Goal: Transaction & Acquisition: Purchase product/service

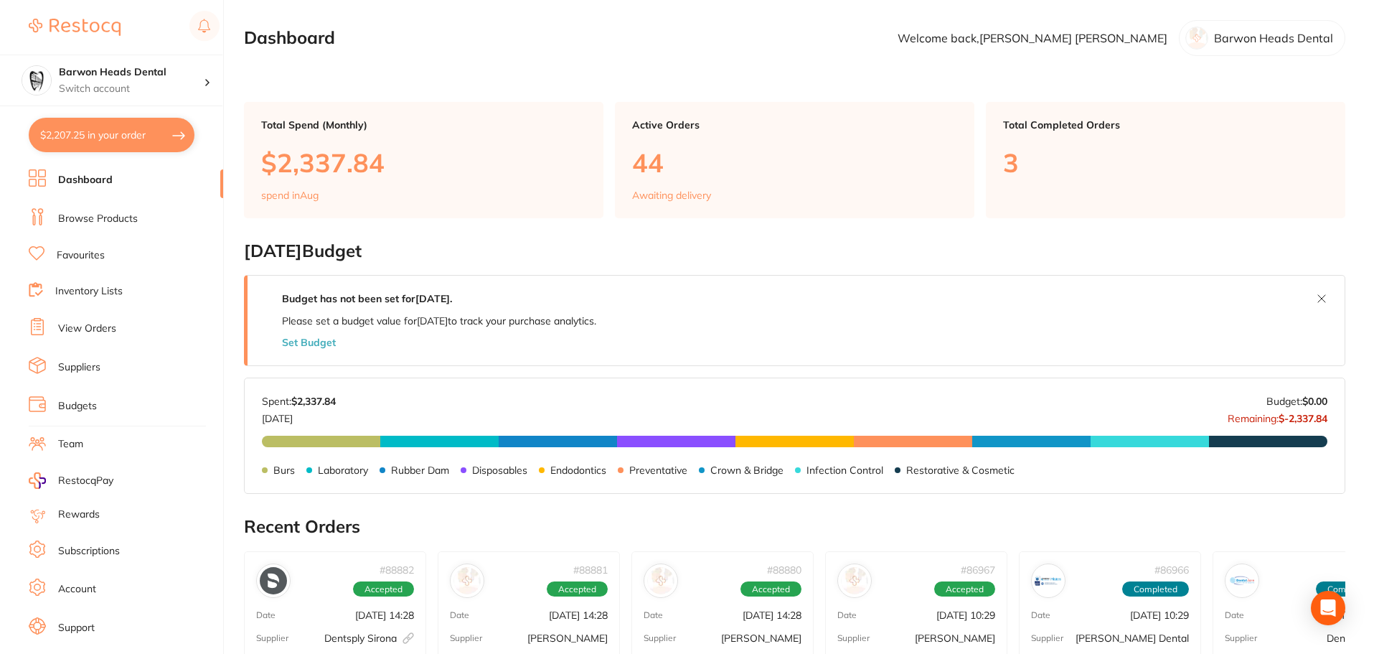
click at [126, 138] on button "$2,207.25 in your order" at bounding box center [112, 135] width 166 height 34
checkbox input "true"
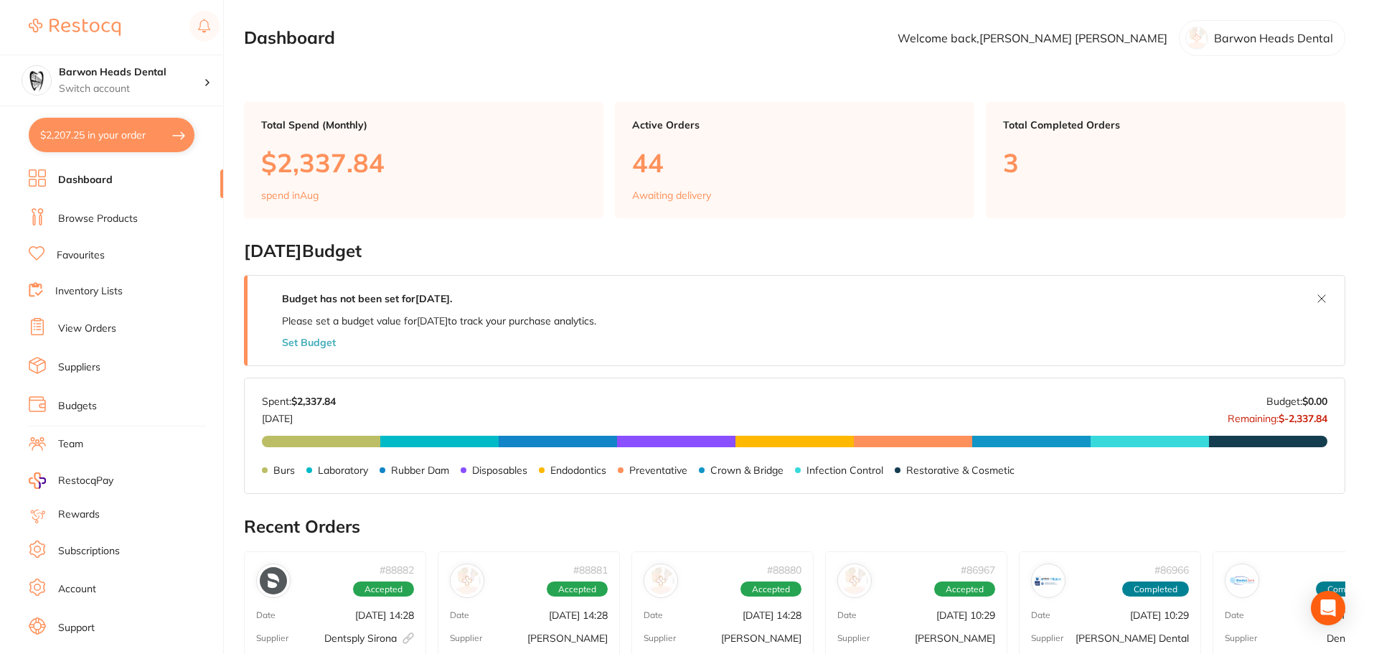
checkbox input "true"
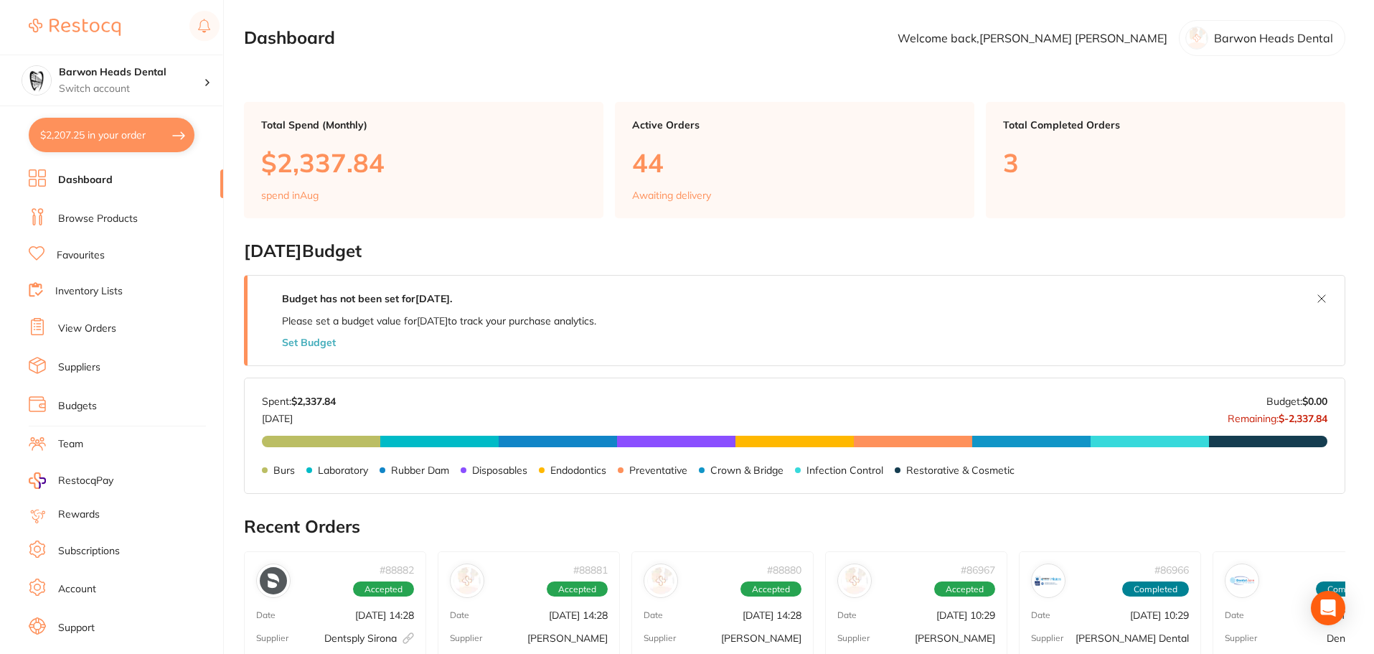
checkbox input "true"
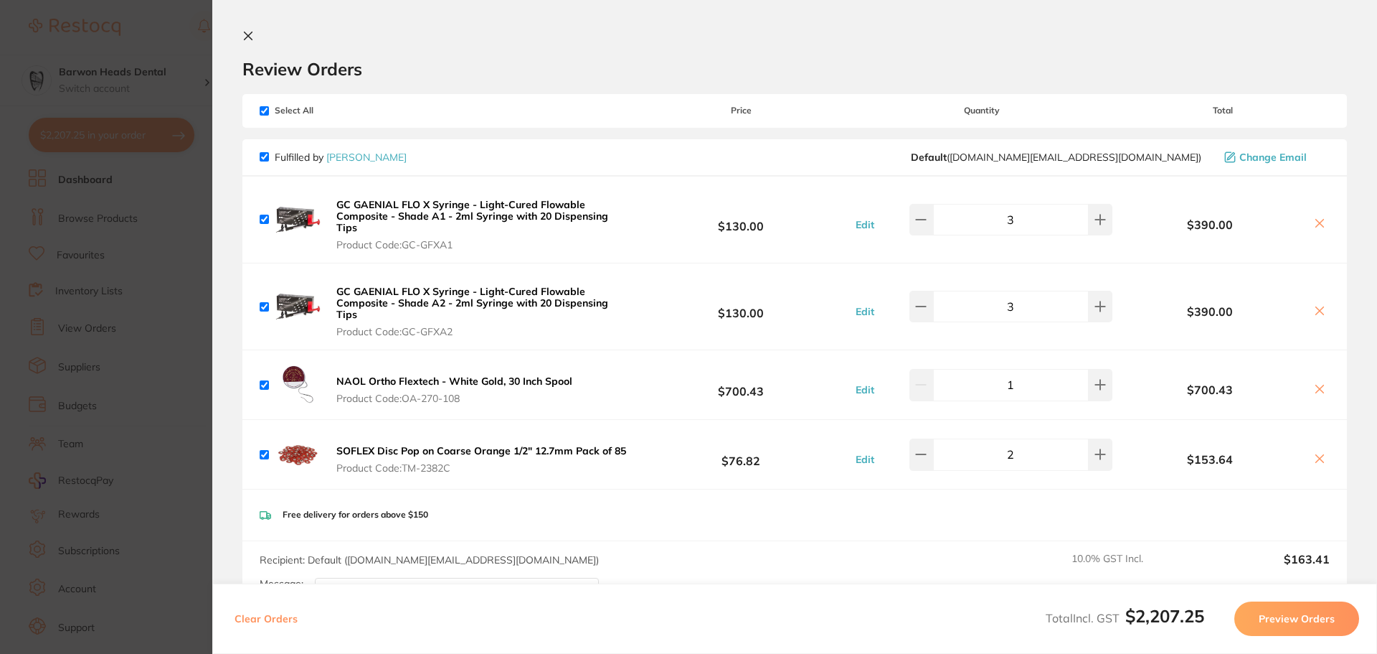
scroll to position [502, 0]
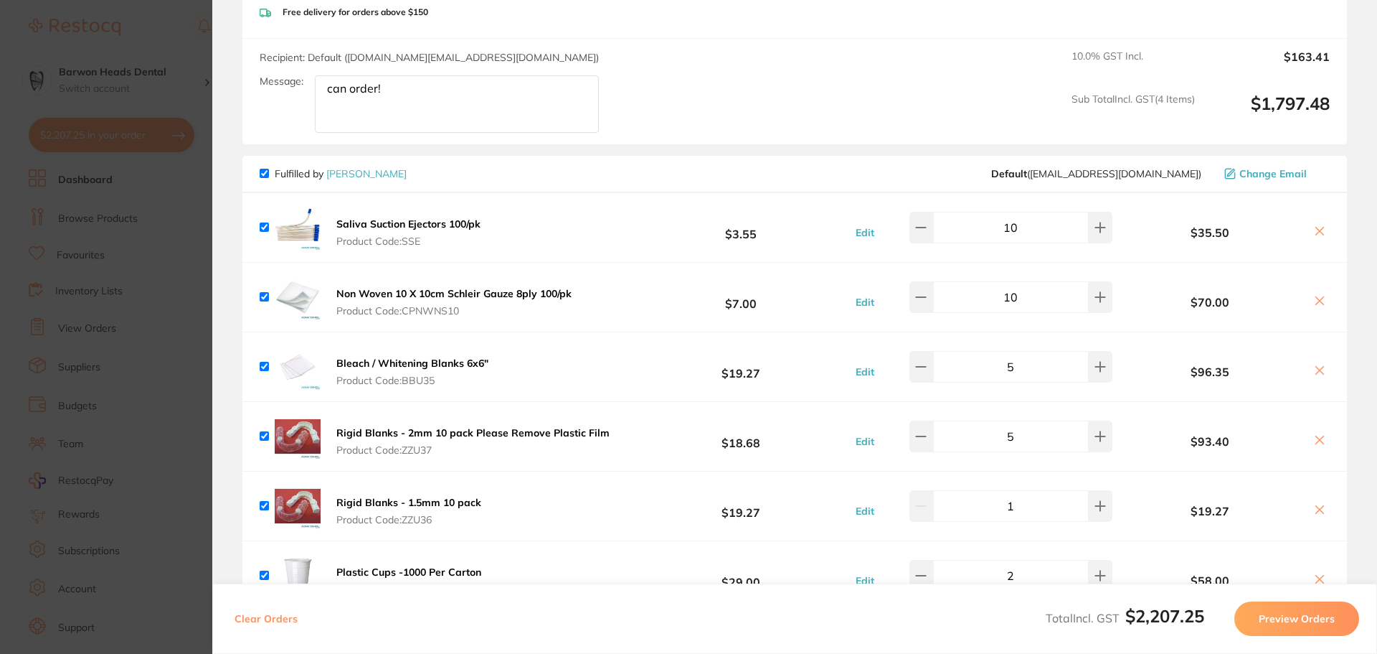
drag, startPoint x: 582, startPoint y: 64, endPoint x: 324, endPoint y: 64, distance: 258.3
click at [324, 75] on textarea "please check with JM if its the correct gold chain" at bounding box center [457, 103] width 284 height 57
type textarea "please check with JM if its the correct gold chain"
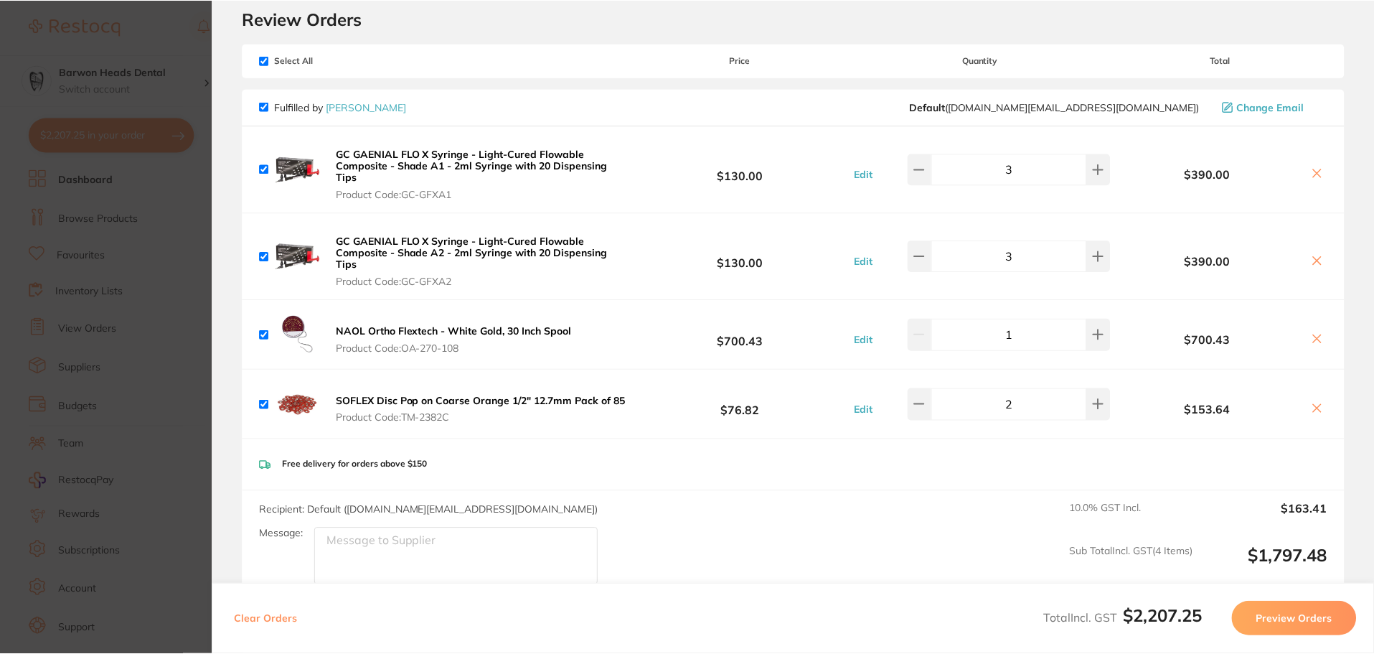
scroll to position [0, 0]
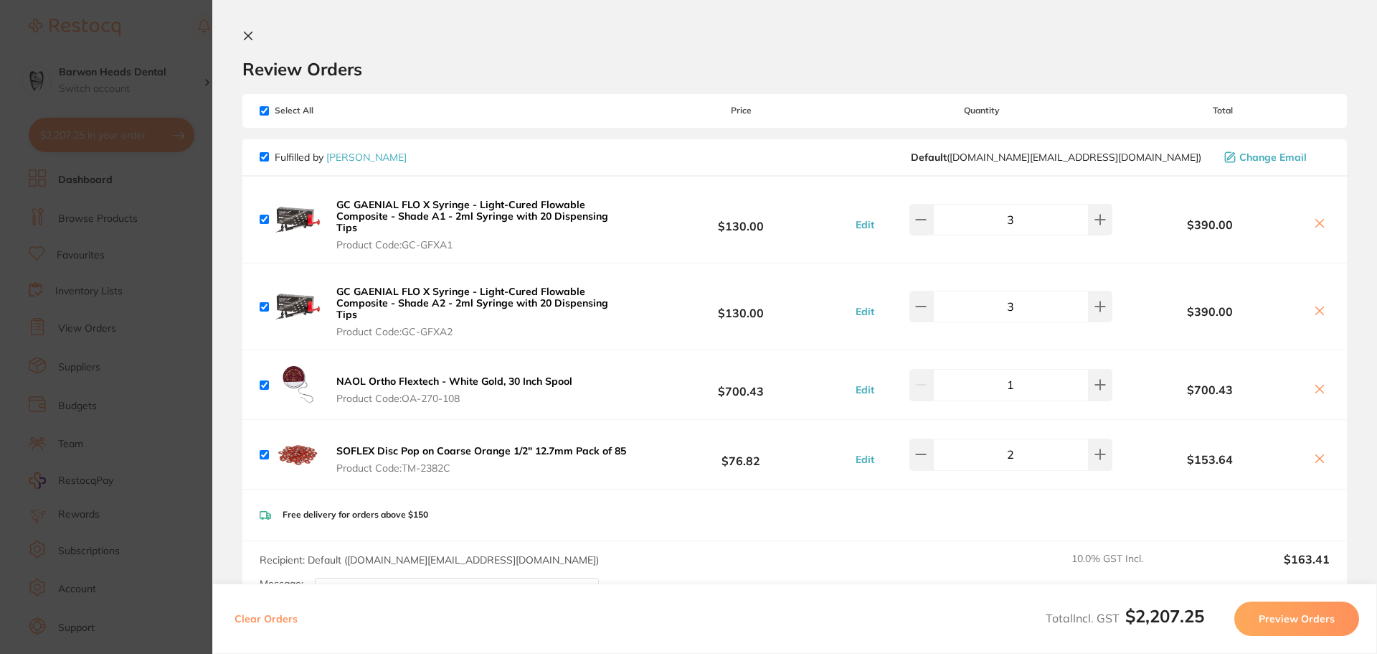
click at [168, 27] on section "Update RRP Set your pre negotiated price for this item. Item Agreed RRP (excl. …" at bounding box center [688, 327] width 1377 height 654
